Goal: Task Accomplishment & Management: Manage account settings

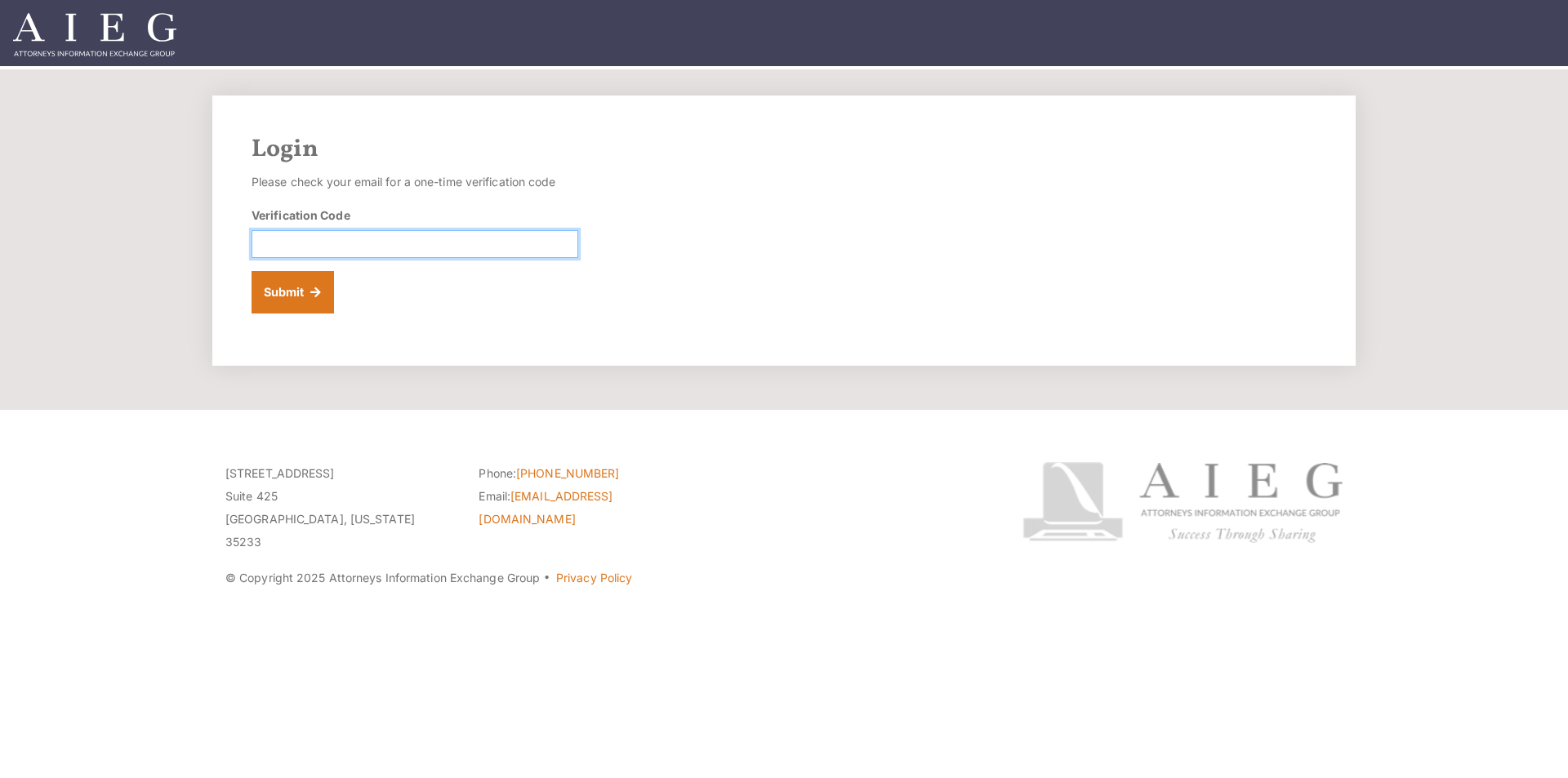
click at [357, 239] on input "Verification Code" at bounding box center [415, 244] width 327 height 27
drag, startPoint x: 403, startPoint y: 254, endPoint x: 357, endPoint y: 246, distance: 46.7
click at [357, 246] on input "Verification Code" at bounding box center [415, 244] width 327 height 27
click at [288, 298] on button "Submit" at bounding box center [292, 292] width 82 height 43
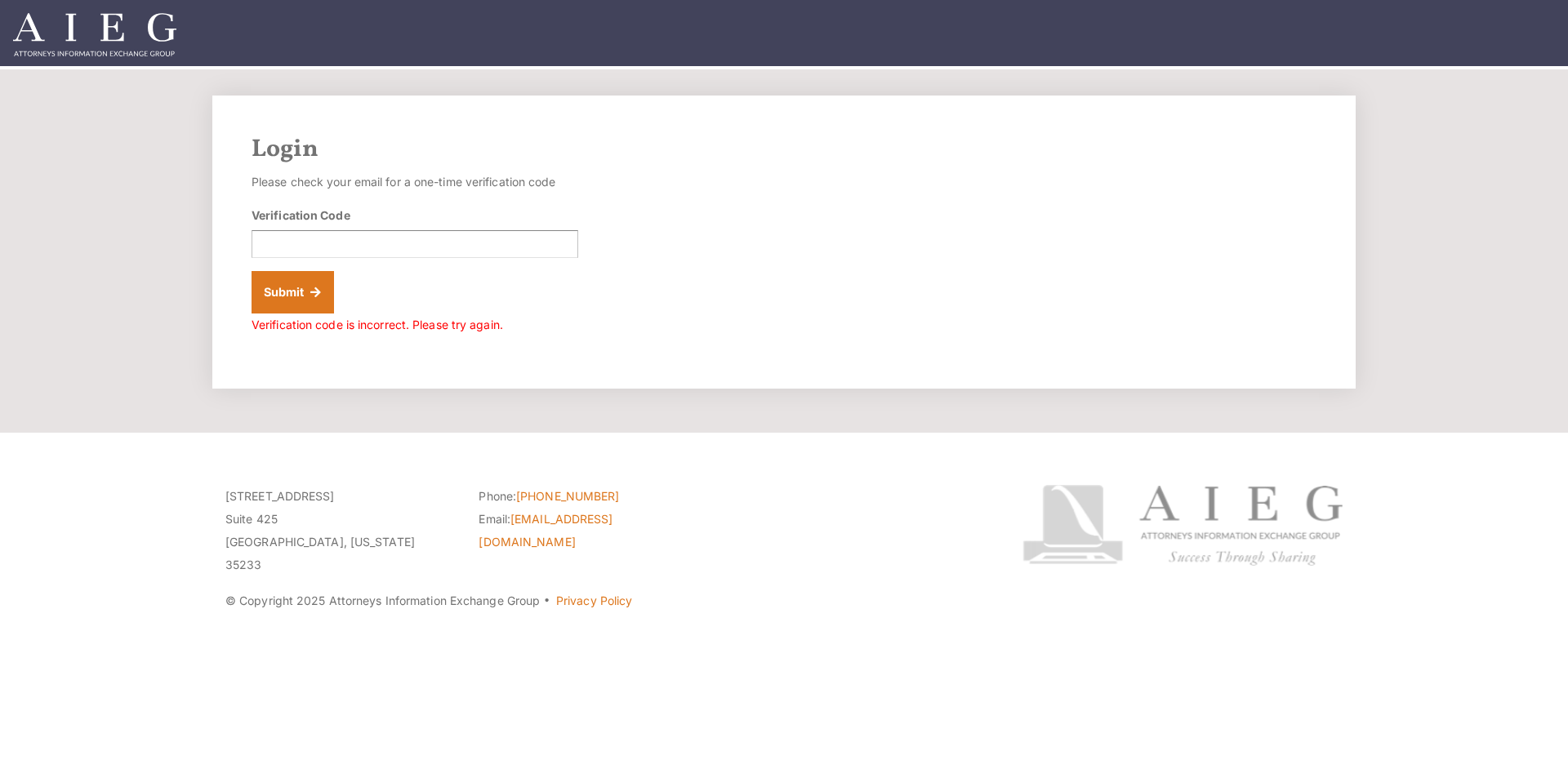
click at [447, 330] on span "Verification code is incorrect. Please try again." at bounding box center [377, 325] width 251 height 14
click at [298, 286] on button "Submit" at bounding box center [292, 292] width 82 height 43
click at [297, 286] on button "Submit" at bounding box center [292, 292] width 82 height 43
click at [110, 25] on img at bounding box center [94, 34] width 163 height 44
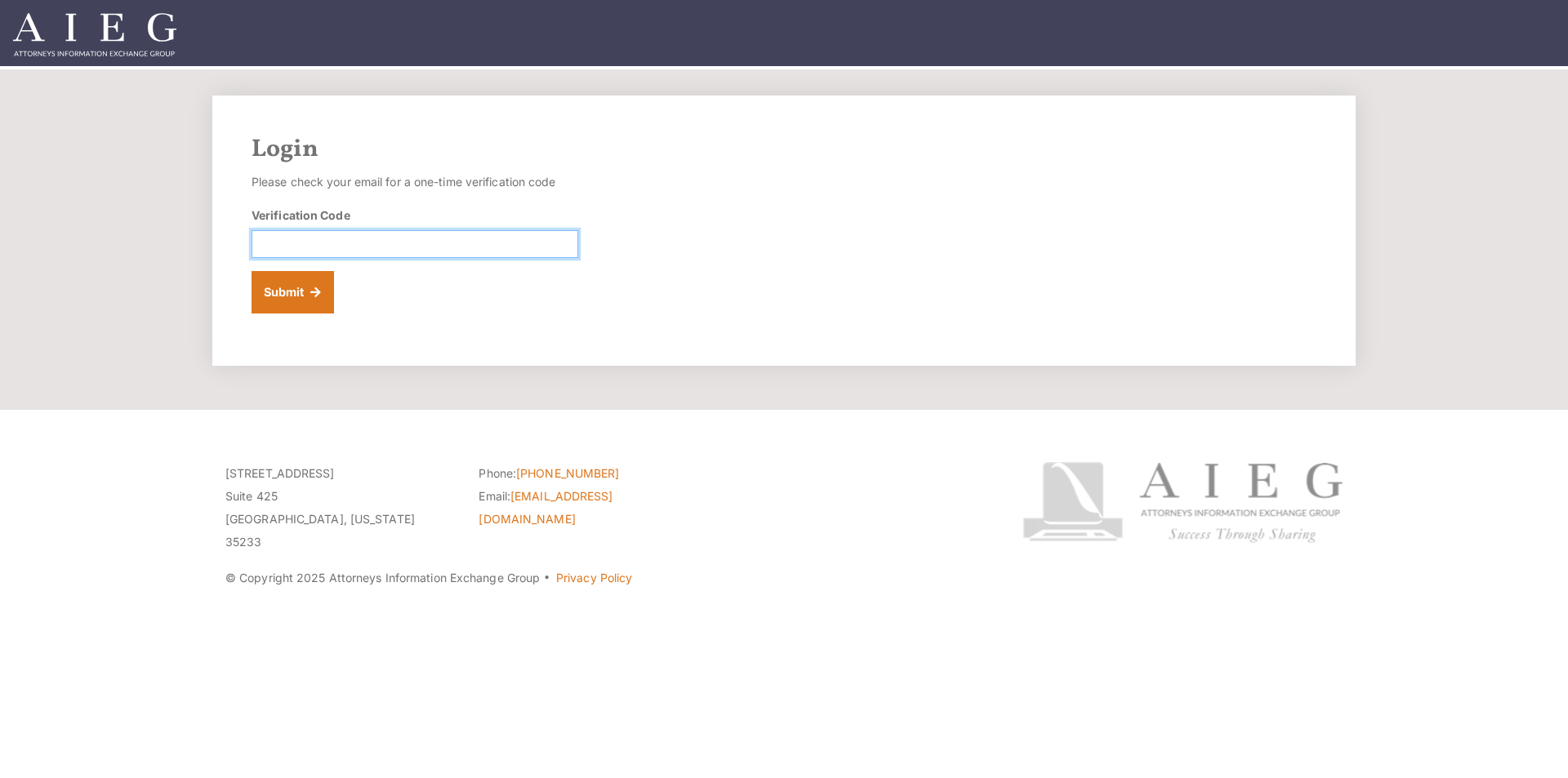
click at [312, 249] on input "Verification Code" at bounding box center [415, 244] width 327 height 27
paste input "962311"
type input "962311"
click at [290, 289] on button "Submit" at bounding box center [292, 292] width 82 height 43
